Goal: Task Accomplishment & Management: Manage account settings

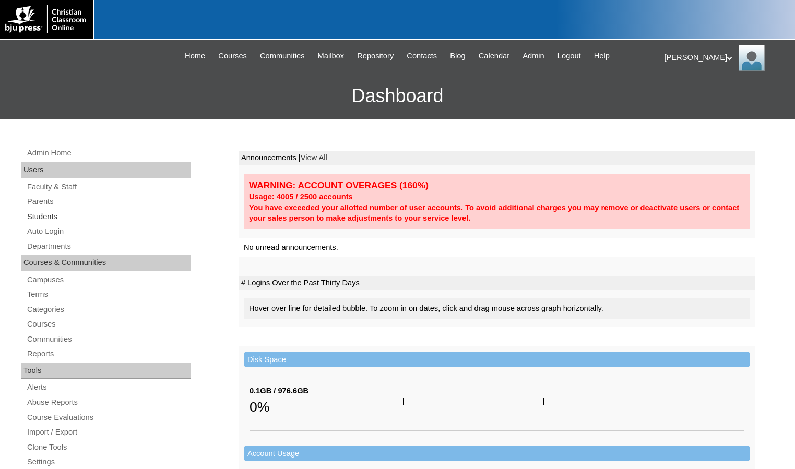
click at [65, 219] on link "Students" at bounding box center [108, 216] width 164 height 13
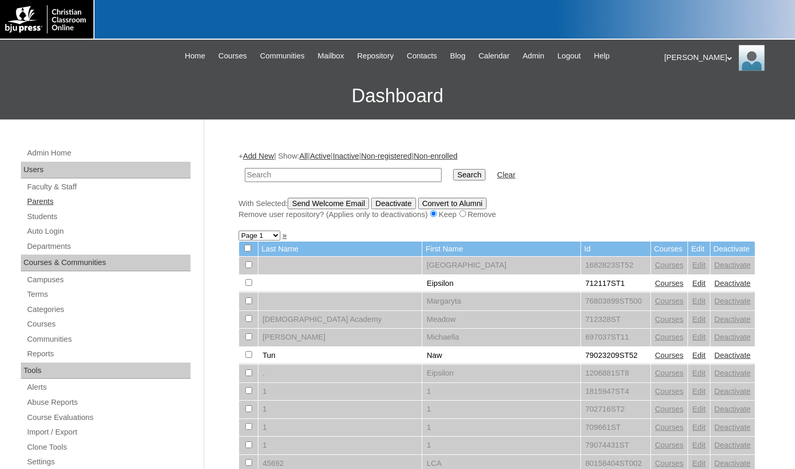
click at [30, 203] on link "Parents" at bounding box center [108, 201] width 164 height 13
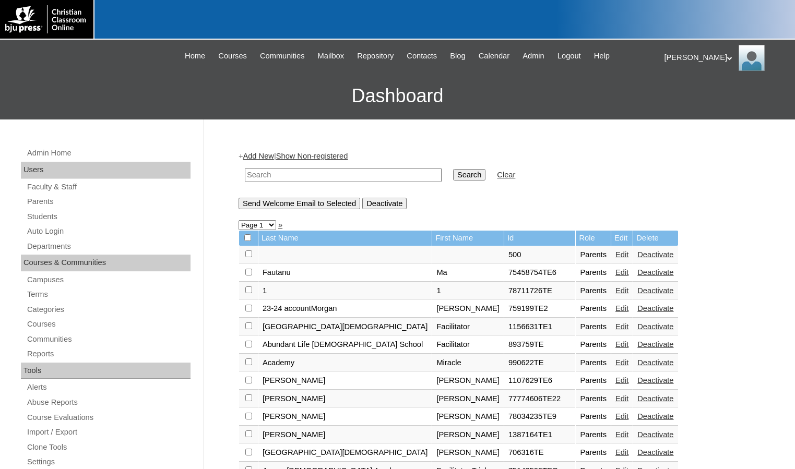
drag, startPoint x: 0, startPoint y: 0, endPoint x: 304, endPoint y: 178, distance: 352.7
click at [304, 178] on input "text" at bounding box center [343, 175] width 197 height 14
type input "msevilla"
click at [453, 169] on input "Search" at bounding box center [469, 174] width 32 height 11
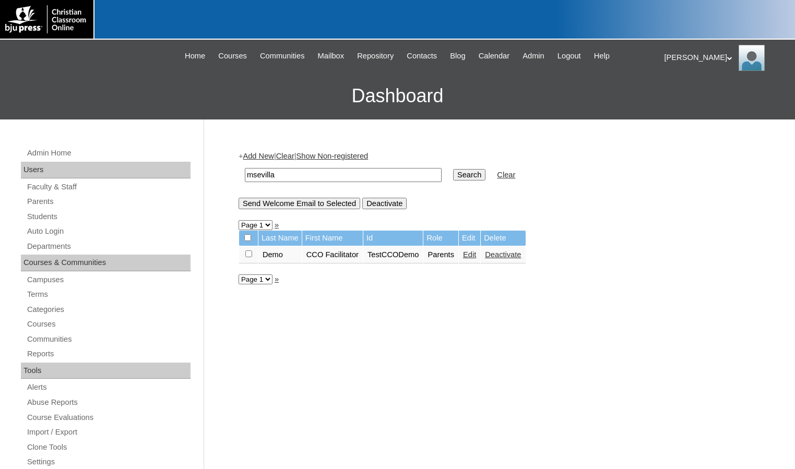
click at [476, 259] on link "Edit" at bounding box center [469, 254] width 13 height 8
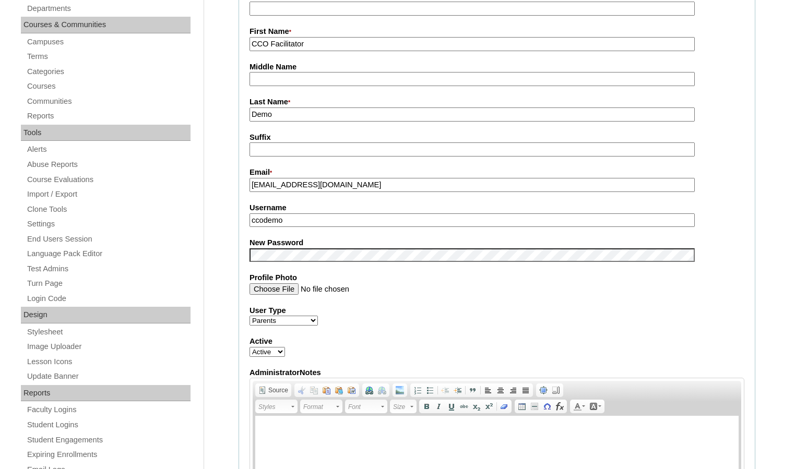
scroll to position [261, 0]
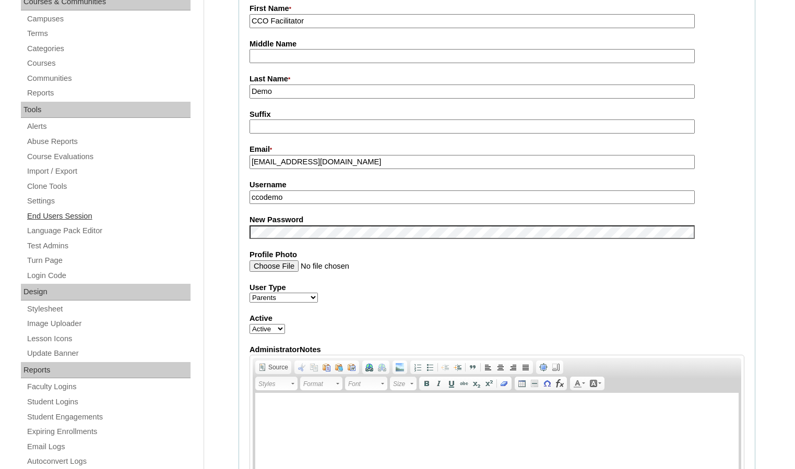
click at [160, 221] on div "Admin Home Users Faculty & Staff Parents Students Auto Login Departments Course…" at bounding box center [397, 477] width 795 height 1237
drag, startPoint x: 294, startPoint y: 202, endPoint x: 212, endPoint y: 200, distance: 81.9
click at [212, 200] on div "Admin Home Users Faculty & Staff Parents Students Auto Login Departments Course…" at bounding box center [397, 477] width 795 height 1237
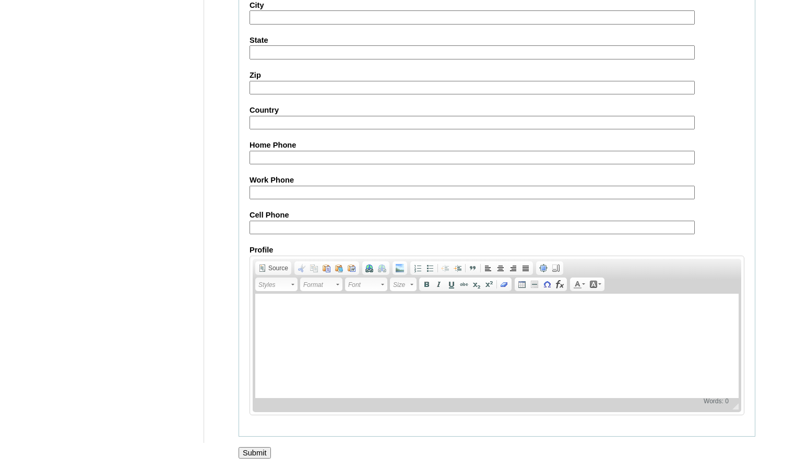
scroll to position [902, 0]
click at [264, 459] on div at bounding box center [397, 464] width 795 height 11
click at [263, 453] on input "Submit" at bounding box center [254, 452] width 32 height 11
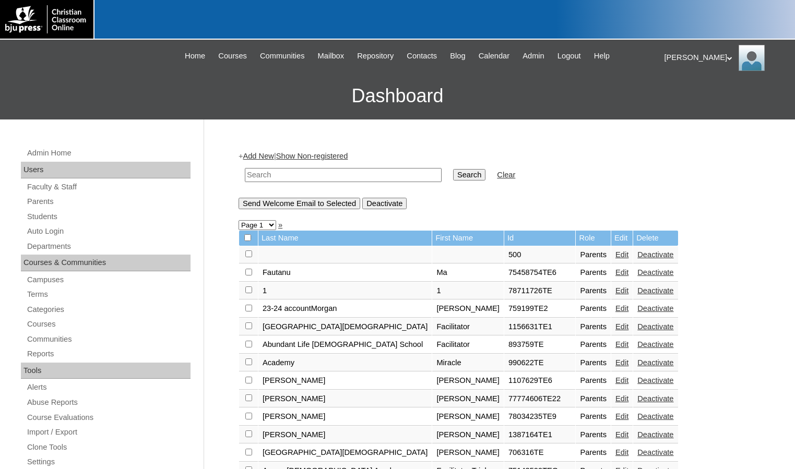
click at [277, 178] on input "text" at bounding box center [343, 175] width 197 height 14
type input "msevilla"
click at [453, 169] on input "Search" at bounding box center [469, 174] width 32 height 11
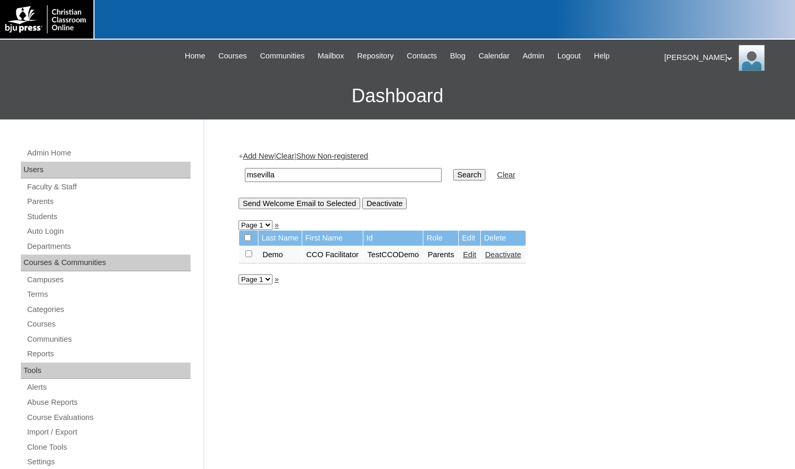
click at [248, 255] on input "checkbox" at bounding box center [248, 253] width 7 height 7
checkbox input "true"
click at [285, 200] on input "Send Welcome Email to Selected" at bounding box center [299, 203] width 122 height 11
